Goal: Use online tool/utility: Utilize a website feature to perform a specific function

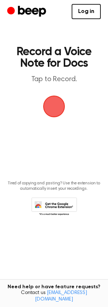
click at [66, 101] on span "button" at bounding box center [54, 106] width 25 height 25
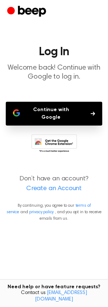
click at [47, 109] on button "Continue with Google" at bounding box center [54, 114] width 97 height 24
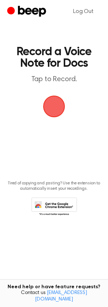
click at [51, 104] on span "button" at bounding box center [54, 106] width 39 height 39
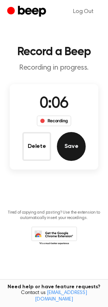
click at [71, 146] on button "Save" at bounding box center [71, 146] width 29 height 29
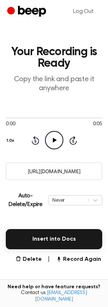
click at [56, 134] on icon "Play Audio" at bounding box center [54, 140] width 18 height 18
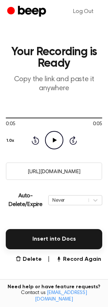
click at [54, 138] on icon at bounding box center [55, 140] width 4 height 5
click at [31, 257] on button "Delete" at bounding box center [29, 259] width 26 height 9
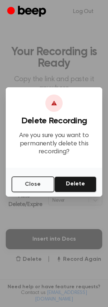
click at [81, 179] on button "Delete" at bounding box center [76, 185] width 42 height 16
